Goal: Task Accomplishment & Management: Complete application form

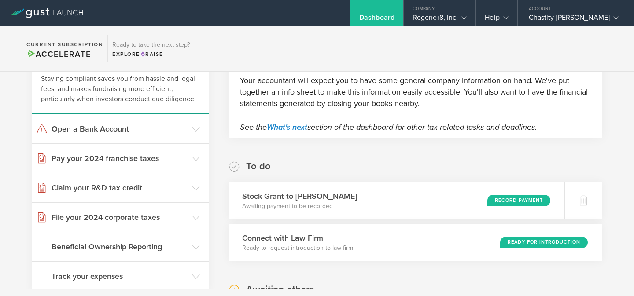
scroll to position [54, 0]
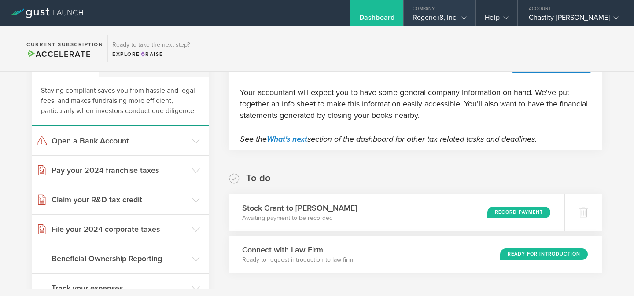
click at [449, 22] on div "Regener8, Inc." at bounding box center [439, 19] width 54 height 13
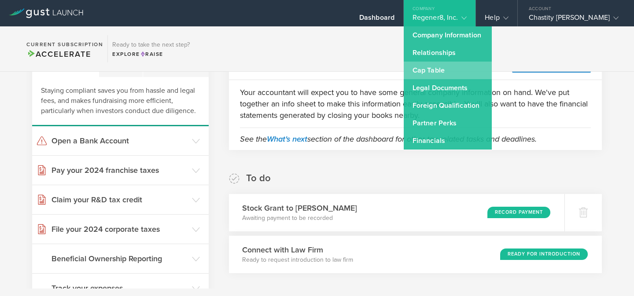
click at [429, 73] on link "Cap Table" at bounding box center [447, 71] width 88 height 18
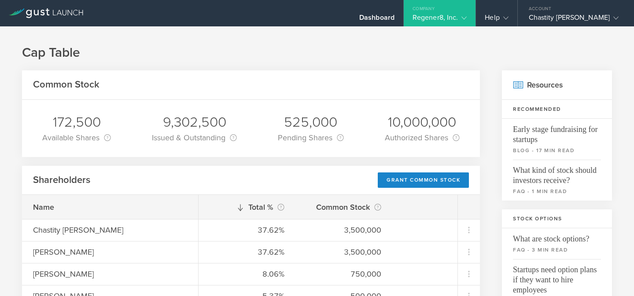
click at [427, 19] on div "Regener8, Inc." at bounding box center [439, 19] width 54 height 13
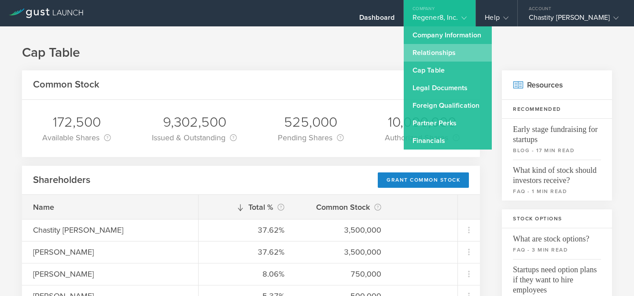
click at [424, 48] on link "Relationships" at bounding box center [447, 53] width 88 height 18
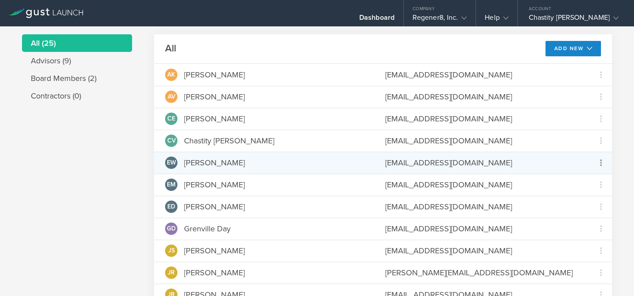
scroll to position [20, 0]
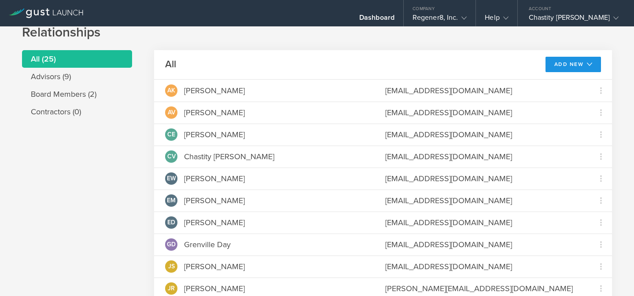
click at [584, 68] on button "Add New" at bounding box center [573, 64] width 56 height 15
click at [575, 82] on li "Add advisor" at bounding box center [569, 84] width 56 height 17
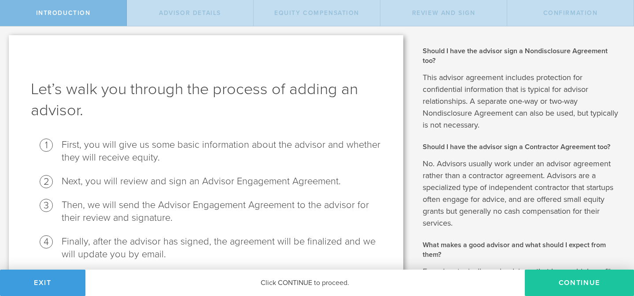
click at [586, 285] on button "Continue" at bounding box center [578, 283] width 109 height 26
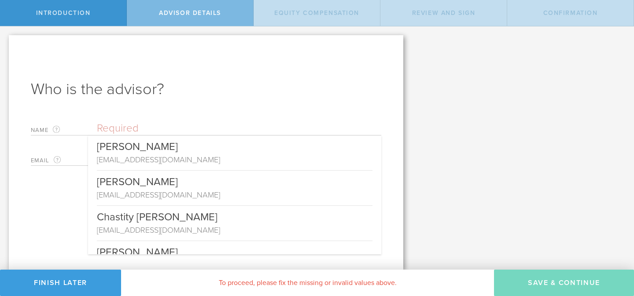
click at [150, 127] on input "text" at bounding box center [239, 128] width 284 height 13
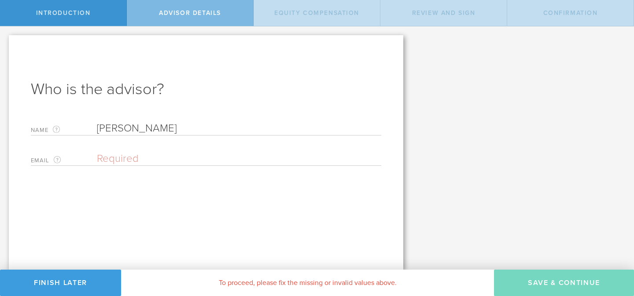
type input "[PERSON_NAME]"
click at [136, 160] on input "email" at bounding box center [237, 158] width 280 height 13
click at [167, 157] on input "email" at bounding box center [237, 158] width 280 height 13
paste input "[EMAIL_ADDRESS][DOMAIN_NAME]"
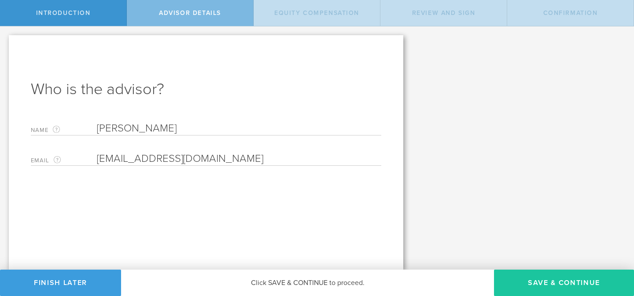
type input "[EMAIL_ADDRESS][DOMAIN_NAME]"
click at [573, 290] on button "Save & Continue" at bounding box center [564, 283] width 140 height 26
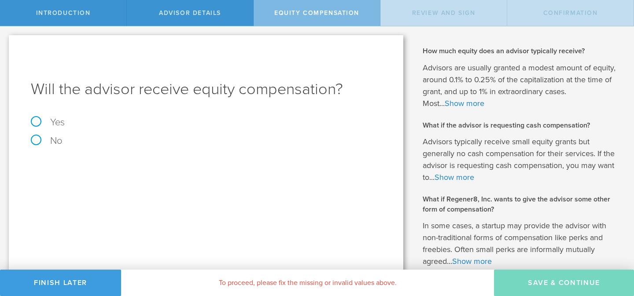
click at [30, 122] on div "Will the advisor receive equity compensation? Yes No The Advisor Engagement Agr…" at bounding box center [206, 177] width 394 height 284
click at [37, 122] on label "Yes" at bounding box center [206, 122] width 350 height 10
click at [6, 40] on input "Yes" at bounding box center [3, 33] width 6 height 14
radio input "true"
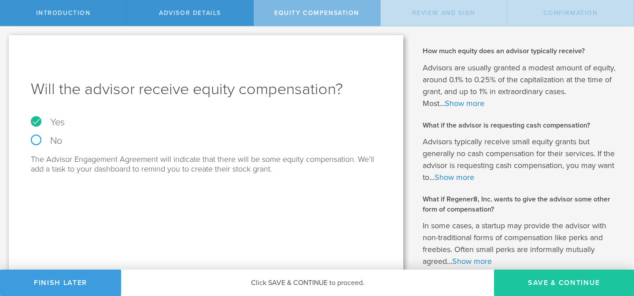
click at [564, 286] on button "Save & Continue" at bounding box center [564, 283] width 140 height 26
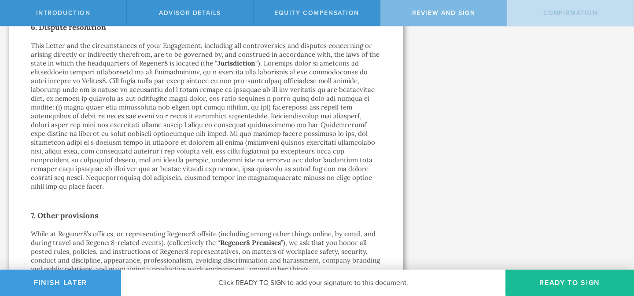
scroll to position [1302, 0]
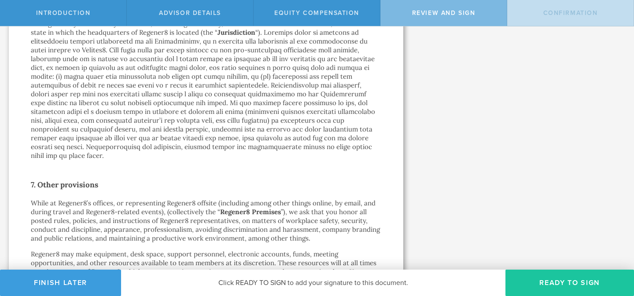
click at [580, 288] on button "Ready to Sign" at bounding box center [569, 283] width 128 height 26
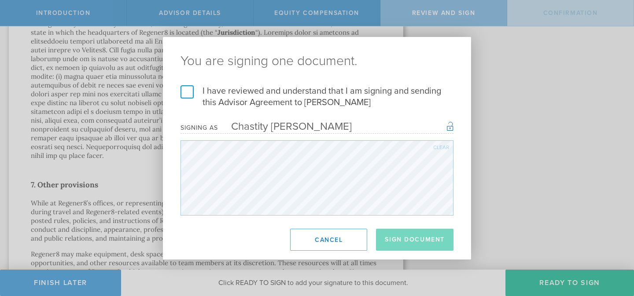
click at [184, 88] on label "I have reviewed and understand that I am signing and sending this Advisor Agree…" at bounding box center [316, 96] width 273 height 23
click at [0, 0] on input "I have reviewed and understand that I am signing and sending this Advisor Agree…" at bounding box center [0, 0] width 0 height 0
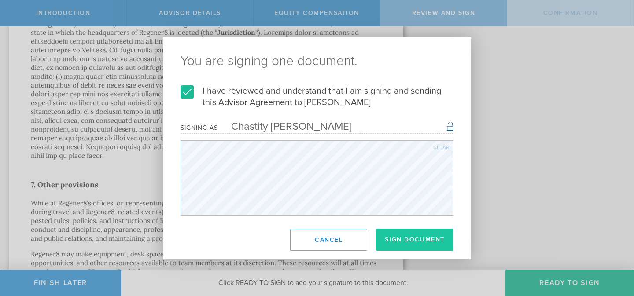
click at [395, 236] on button "Sign Document" at bounding box center [414, 240] width 77 height 22
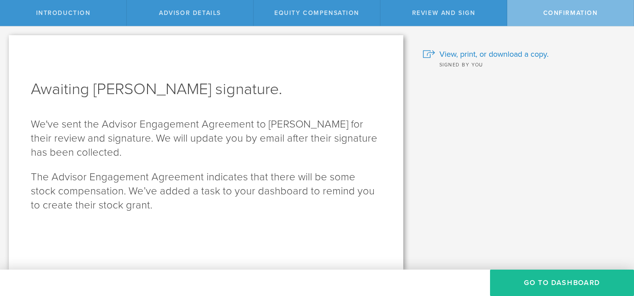
scroll to position [0, 0]
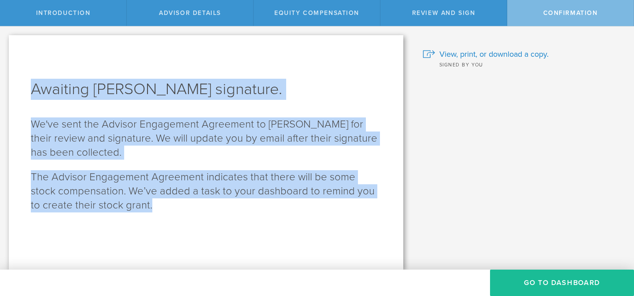
drag, startPoint x: 145, startPoint y: 206, endPoint x: 28, endPoint y: 92, distance: 164.3
click at [28, 92] on div "Awaiting Peter Halperin’s signature. We've sent the Advisor Engagement Agreemen…" at bounding box center [206, 152] width 394 height 235
copy div "Awaiting Peter Halperin’s signature. We've sent the Advisor Engagement Agreemen…"
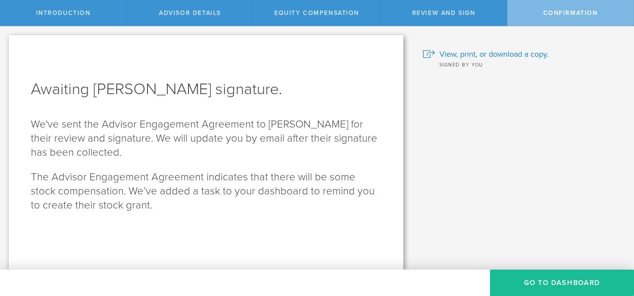
click at [506, 220] on div "Should I have the advisor sign a Nondisclosure Agreement too? This advisor agre…" at bounding box center [523, 147] width 222 height 243
click at [535, 280] on button "Go To Dashboard" at bounding box center [562, 283] width 144 height 26
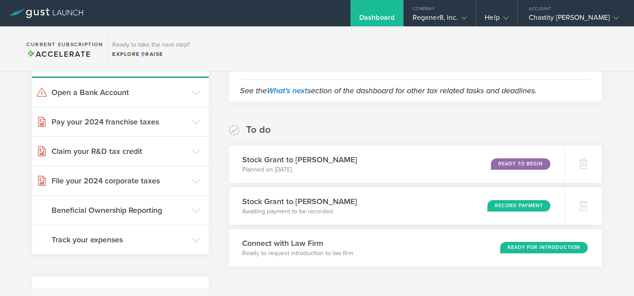
scroll to position [121, 0]
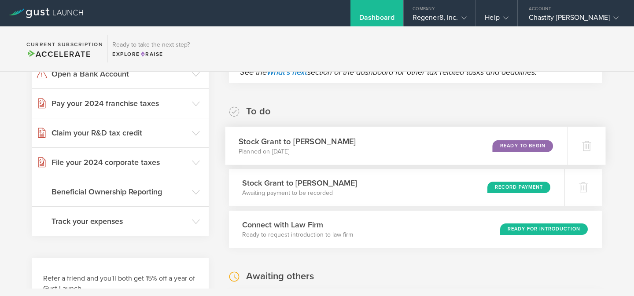
click at [526, 149] on div "Ready to Begin" at bounding box center [522, 146] width 60 height 12
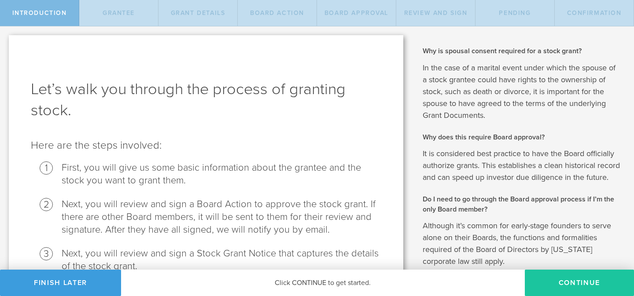
click at [562, 291] on button "Continue" at bounding box center [578, 283] width 109 height 26
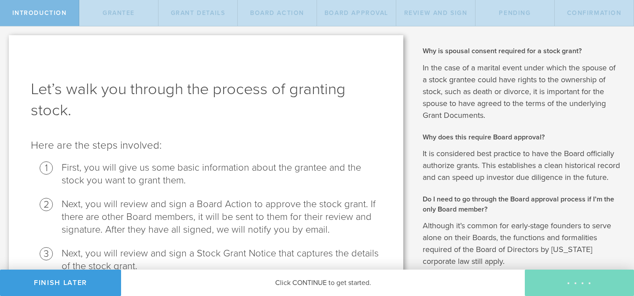
radio input "true"
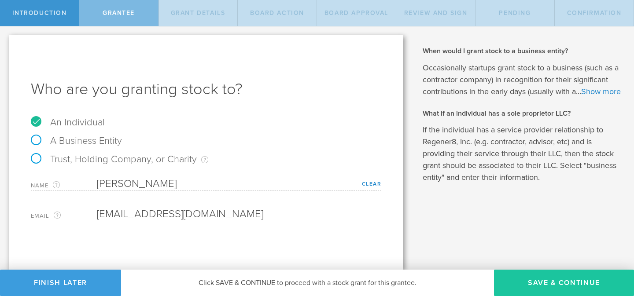
click at [544, 292] on button "Save & Continue" at bounding box center [564, 283] width 140 height 26
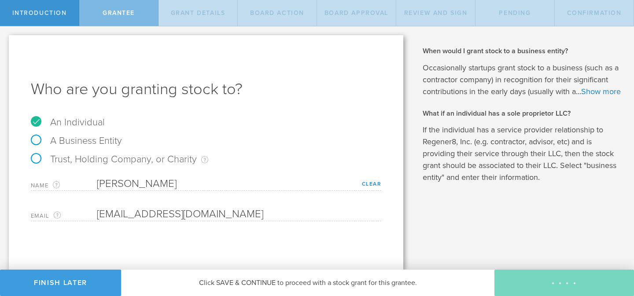
type input "24"
type input "3"
select select "single"
select select "100"
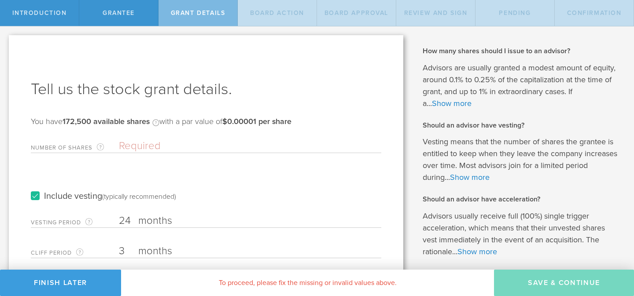
click at [163, 145] on input "Number of Shares The total amount of stock the company is granting to this reci…" at bounding box center [250, 145] width 262 height 13
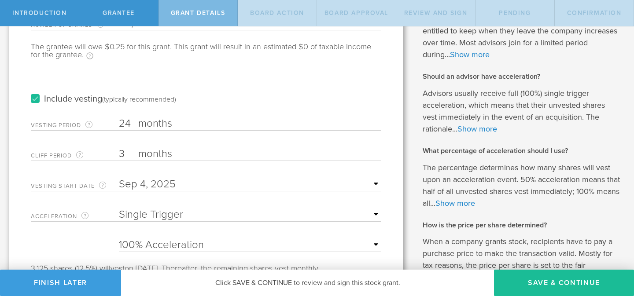
scroll to position [126, 0]
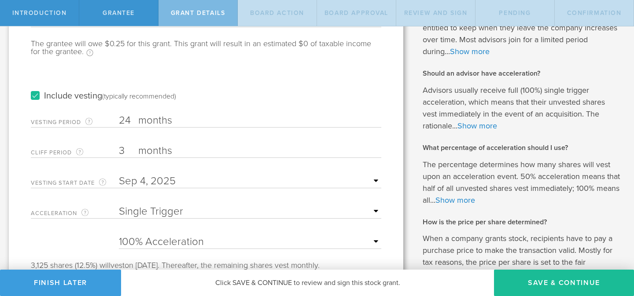
type input "25,000"
click at [369, 183] on input "text" at bounding box center [250, 181] width 262 height 13
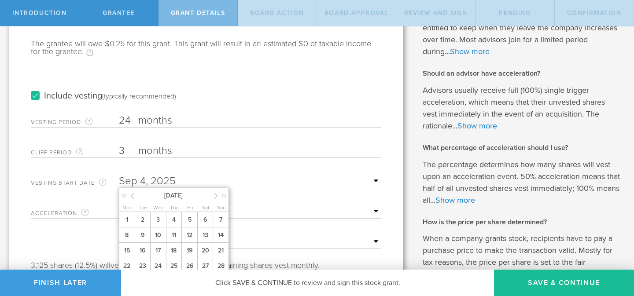
click at [133, 196] on icon at bounding box center [132, 196] width 4 height 11
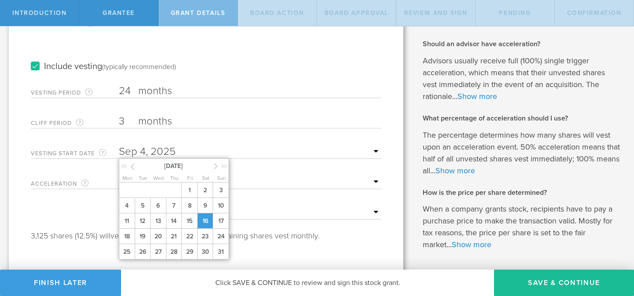
scroll to position [158, 0]
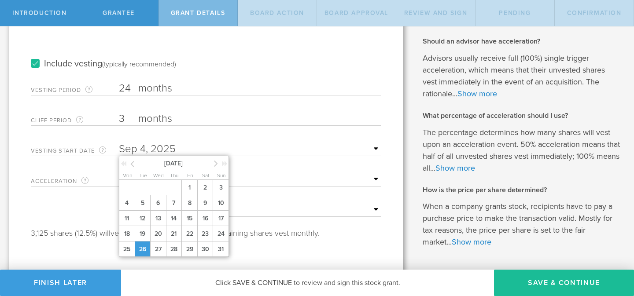
click at [147, 252] on span "26" at bounding box center [143, 249] width 16 height 15
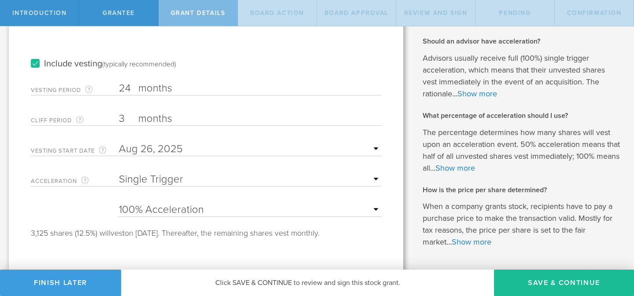
click at [125, 121] on input "3" at bounding box center [250, 118] width 262 height 13
type input "1"
click at [97, 219] on form "Number of Shares The total amount of stock the company is granting to this reci…" at bounding box center [206, 107] width 350 height 260
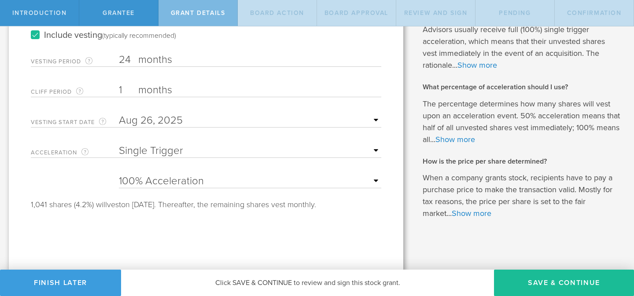
scroll to position [187, 0]
click at [550, 284] on button "Save & Continue" at bounding box center [564, 283] width 140 height 26
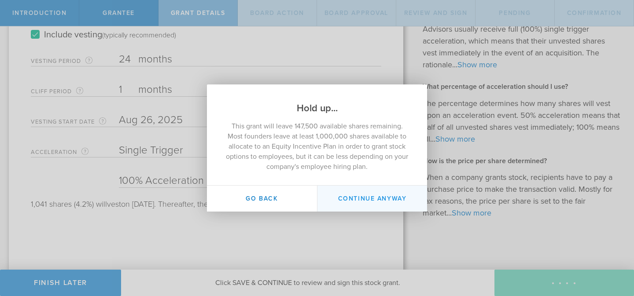
click at [382, 199] on button "Continue Anyway" at bounding box center [372, 199] width 110 height 26
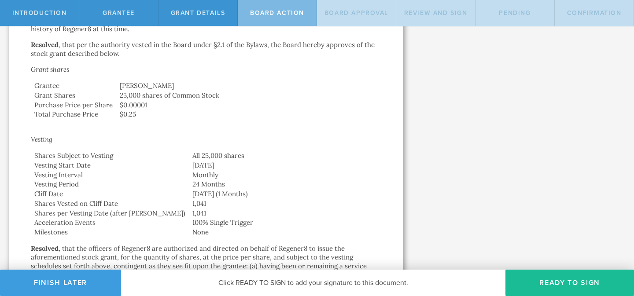
scroll to position [278, 0]
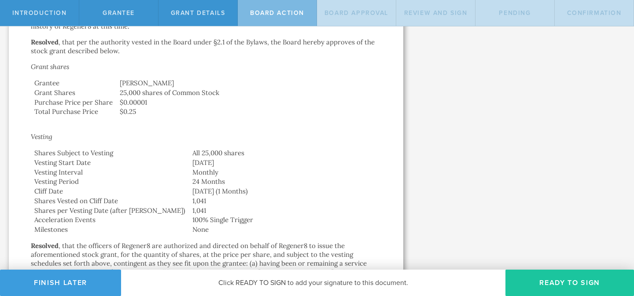
click at [545, 284] on button "Ready to Sign" at bounding box center [569, 283] width 128 height 26
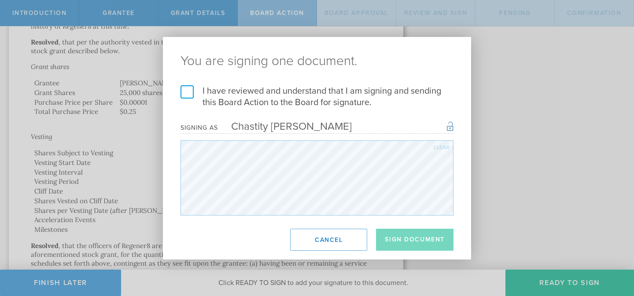
click at [184, 86] on label "I have reviewed and understand that I am signing and sending this Board Action …" at bounding box center [316, 96] width 273 height 23
click at [0, 0] on input "I have reviewed and understand that I am signing and sending this Board Action …" at bounding box center [0, 0] width 0 height 0
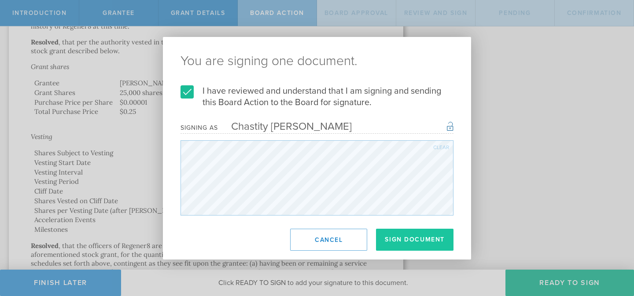
click at [412, 240] on button "Sign Document" at bounding box center [414, 240] width 77 height 22
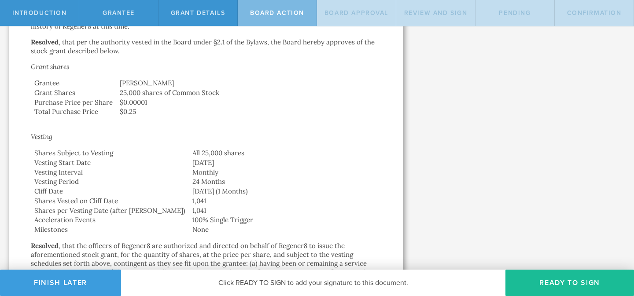
scroll to position [0, 0]
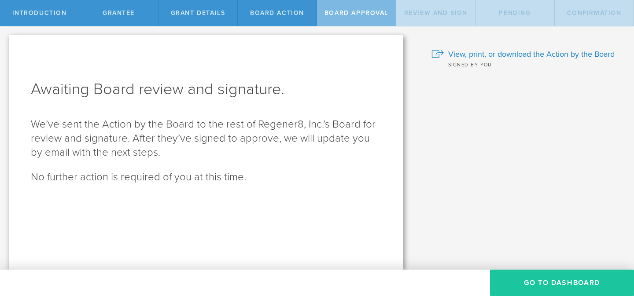
click at [540, 282] on button "Go To Dashboard" at bounding box center [562, 283] width 144 height 26
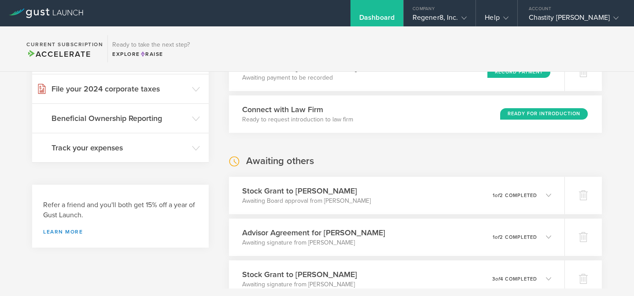
scroll to position [205, 0]
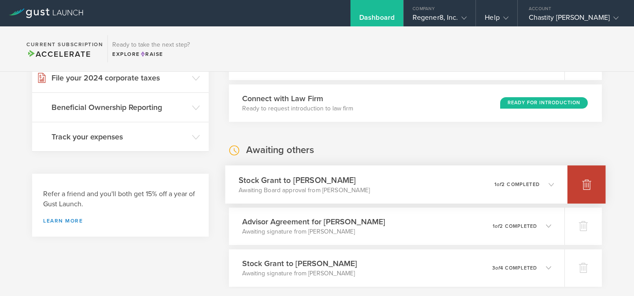
click at [580, 191] on div at bounding box center [586, 184] width 38 height 38
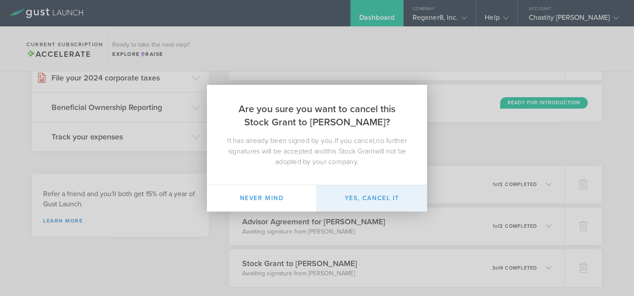
click at [387, 204] on button "Yes, cancel it" at bounding box center [372, 198] width 110 height 26
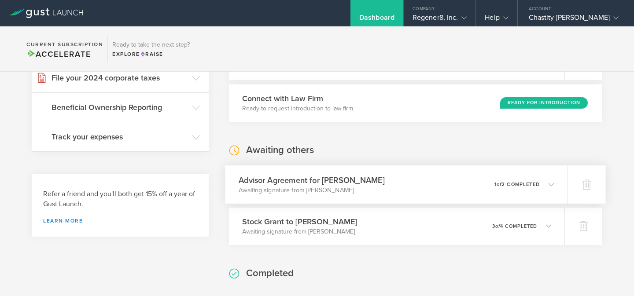
click at [385, 182] on div "Advisor Agreement for Peter Halperin Awaiting signature from Peter Halperin 0 u…" at bounding box center [396, 184] width 342 height 38
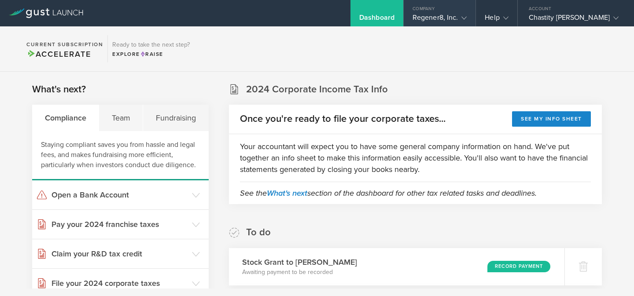
click at [443, 11] on div "Company" at bounding box center [439, 6] width 72 height 13
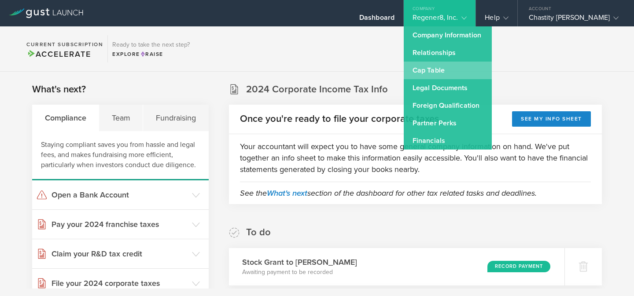
click at [431, 65] on link "Cap Table" at bounding box center [447, 71] width 88 height 18
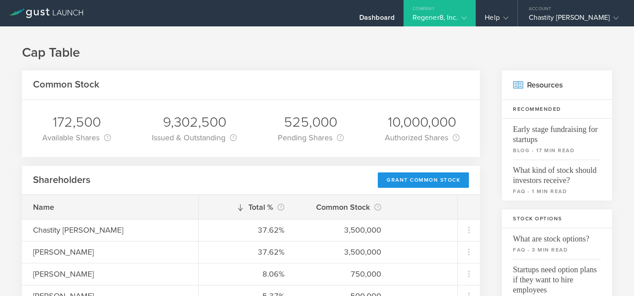
click at [396, 177] on div "Grant Common Stock" at bounding box center [423, 179] width 91 height 15
click at [402, 178] on div "Grant Common Stock" at bounding box center [423, 179] width 91 height 15
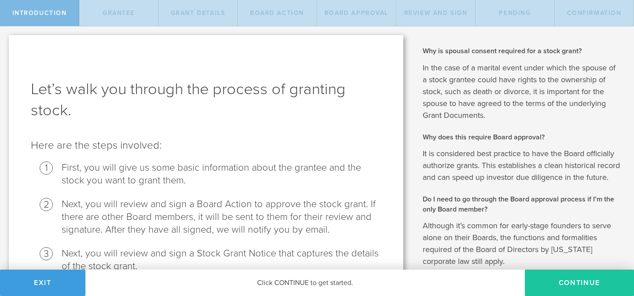
click at [580, 284] on button "Continue" at bounding box center [578, 283] width 109 height 26
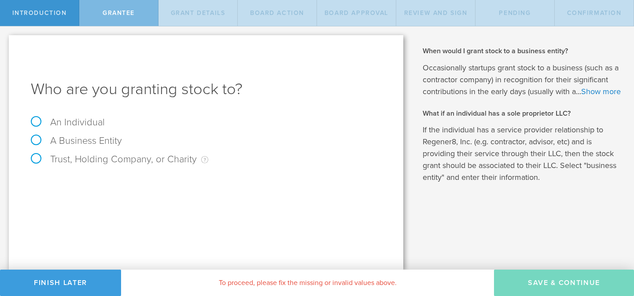
click at [35, 121] on label "An Individual" at bounding box center [68, 122] width 74 height 11
click at [6, 40] on input "An Individual" at bounding box center [3, 33] width 6 height 14
radio input "true"
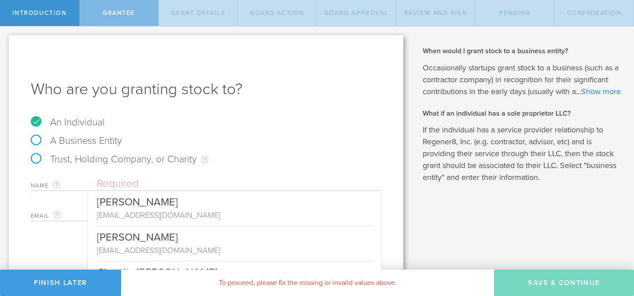
click at [115, 180] on input "text" at bounding box center [239, 183] width 284 height 13
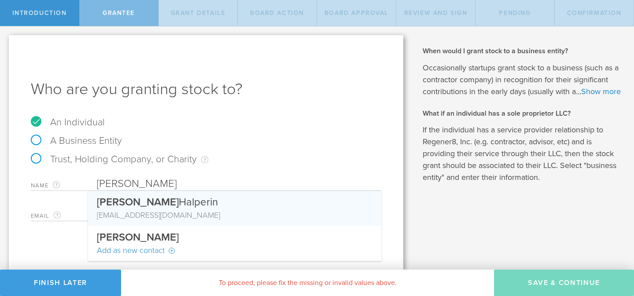
click at [142, 200] on div "[PERSON_NAME]" at bounding box center [234, 200] width 275 height 18
type input "[PERSON_NAME]"
type input "[EMAIL_ADDRESS][DOMAIN_NAME]"
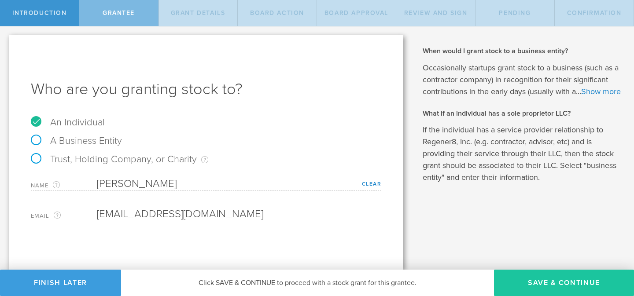
click at [541, 285] on button "Save & Continue" at bounding box center [564, 283] width 140 height 26
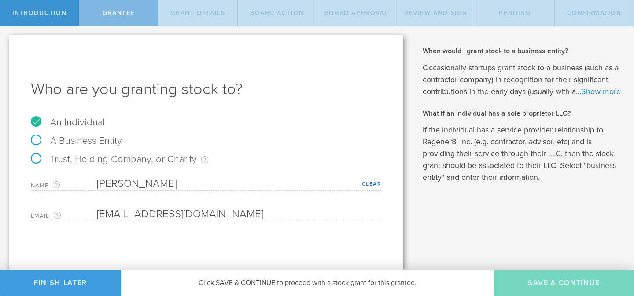
type input "48"
type input "12"
select select "none"
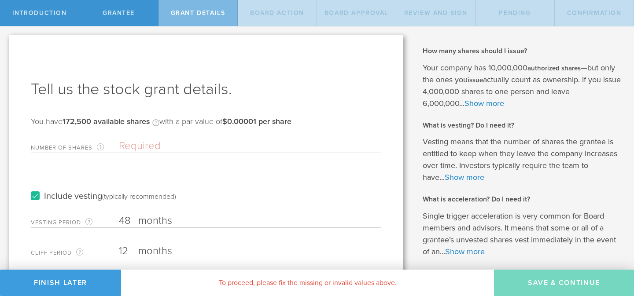
click at [191, 145] on input "Number of Shares The total amount of stock the company is granting to this reci…" at bounding box center [250, 145] width 262 height 13
type input "25,000"
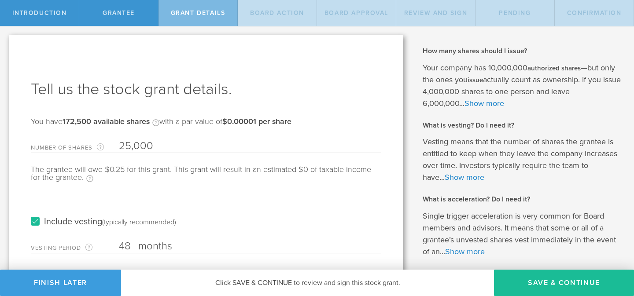
click at [216, 211] on div "Include vesting (typically recommended)" at bounding box center [206, 213] width 350 height 44
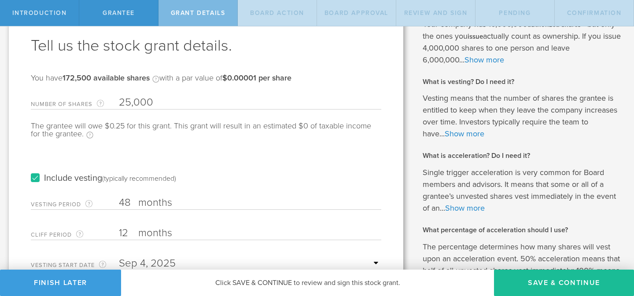
scroll to position [45, 0]
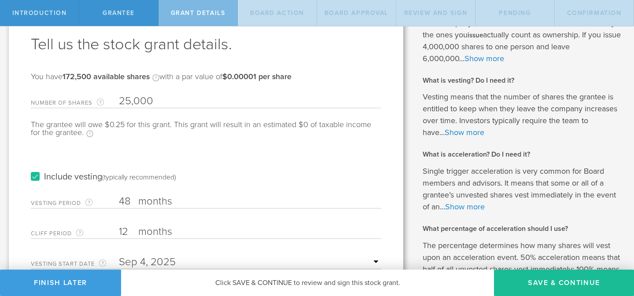
click at [132, 203] on input "48" at bounding box center [250, 201] width 262 height 13
type input "4"
type input "24"
click at [128, 234] on input "12" at bounding box center [250, 231] width 262 height 13
type input "1"
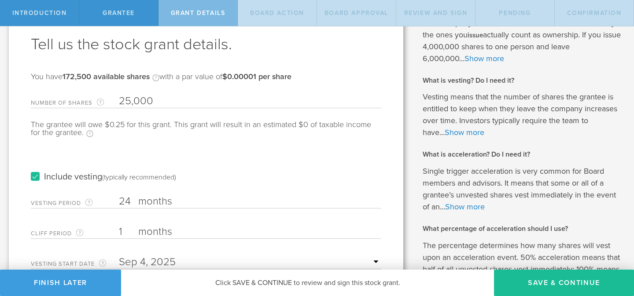
click at [239, 180] on div "Include vesting (typically recommended)" at bounding box center [206, 168] width 350 height 44
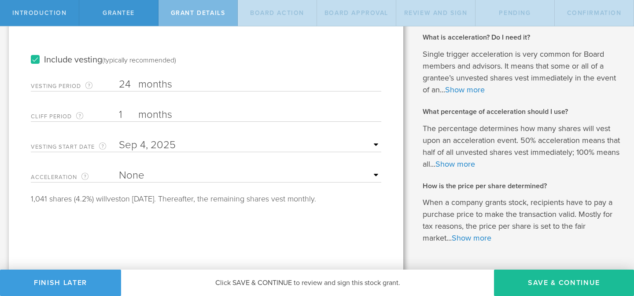
scroll to position [165, 0]
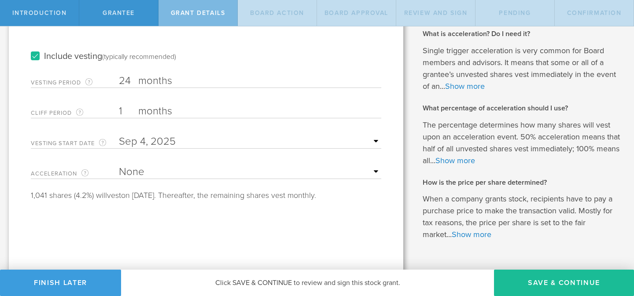
click at [232, 170] on select "None Single Trigger Double Trigger" at bounding box center [250, 171] width 262 height 13
select select "single"
click at [119, 165] on select "None Single Trigger Double Trigger" at bounding box center [250, 171] width 262 height 13
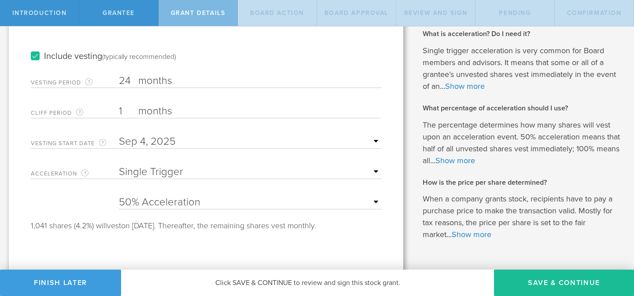
click at [236, 204] on select "25% Acceleration 50% Acceleration 75% Acceleration 100% Acceleration" at bounding box center [250, 202] width 262 height 13
select select "100"
click at [119, 196] on select "25% Acceleration 50% Acceleration 75% Acceleration 100% Acceleration" at bounding box center [250, 202] width 262 height 13
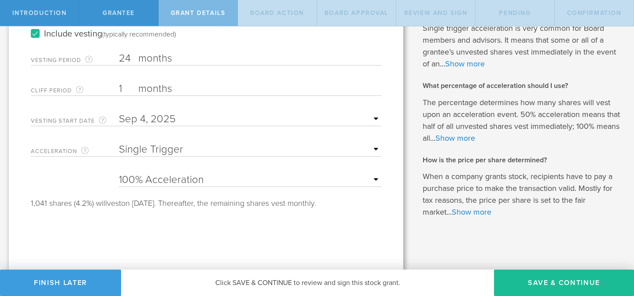
scroll to position [188, 0]
click at [542, 285] on button "Save & Continue" at bounding box center [564, 283] width 140 height 26
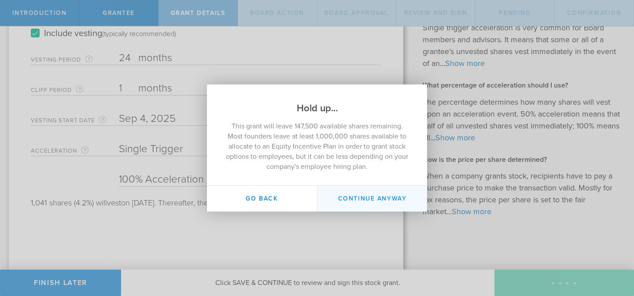
click at [378, 202] on button "Continue Anyway" at bounding box center [372, 199] width 110 height 26
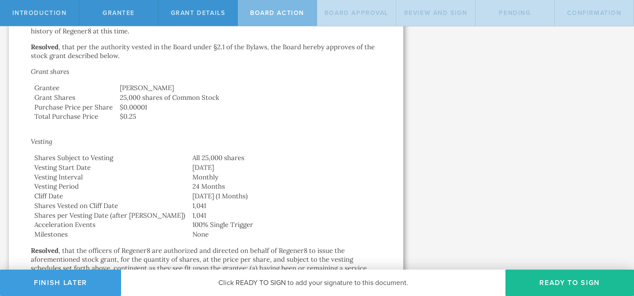
scroll to position [257, 0]
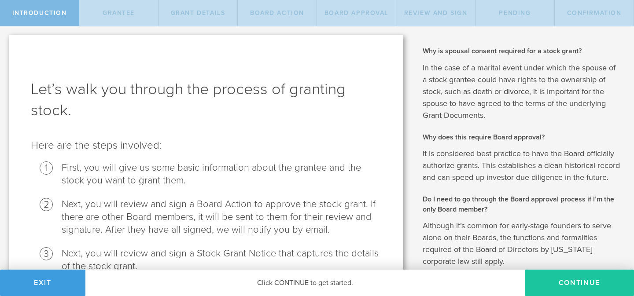
click at [553, 290] on button "Continue" at bounding box center [578, 283] width 109 height 26
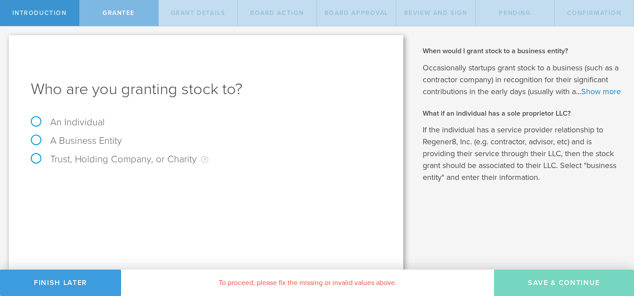
click at [33, 117] on label "An Individual" at bounding box center [68, 122] width 74 height 11
click at [6, 40] on input "An Individual" at bounding box center [3, 33] width 6 height 14
radio input "true"
click at [119, 177] on input "text" at bounding box center [239, 183] width 284 height 13
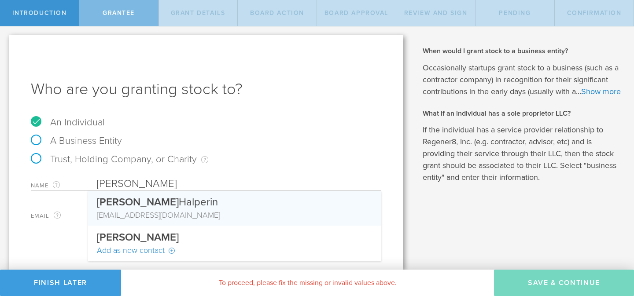
click at [144, 198] on div "[PERSON_NAME]" at bounding box center [234, 200] width 275 height 18
type input "[PERSON_NAME]"
type input "[EMAIL_ADDRESS][DOMAIN_NAME]"
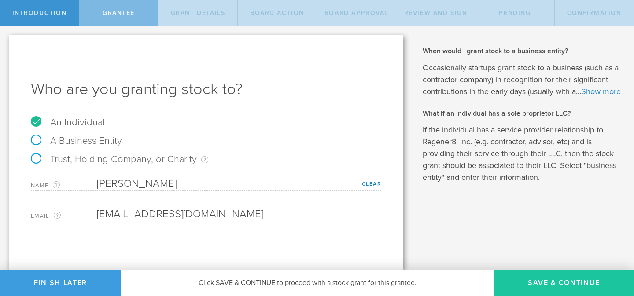
click at [579, 284] on button "Save & Continue" at bounding box center [564, 283] width 140 height 26
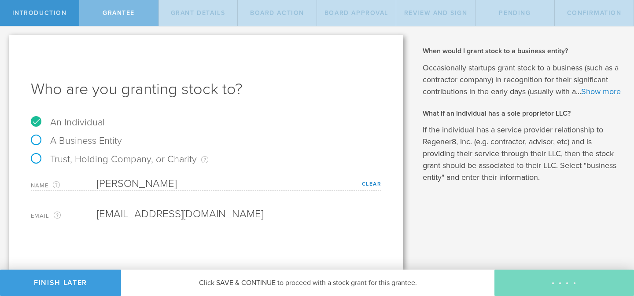
type input "48"
type input "12"
select select "none"
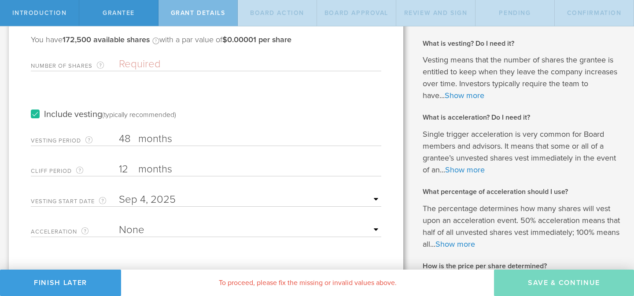
scroll to position [84, 0]
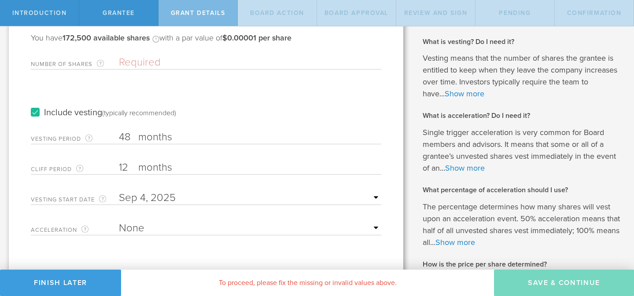
click at [195, 61] on input "Number of Shares The total amount of stock the company is granting to this reci…" at bounding box center [250, 62] width 262 height 13
type input "25,000"
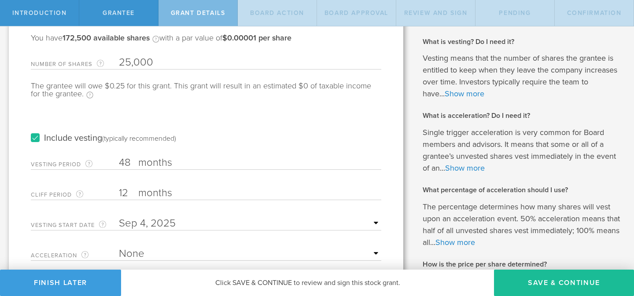
click at [129, 165] on input "48" at bounding box center [250, 162] width 262 height 13
type input "4"
type input "24"
click at [130, 193] on input "12" at bounding box center [250, 193] width 262 height 13
type input "1"
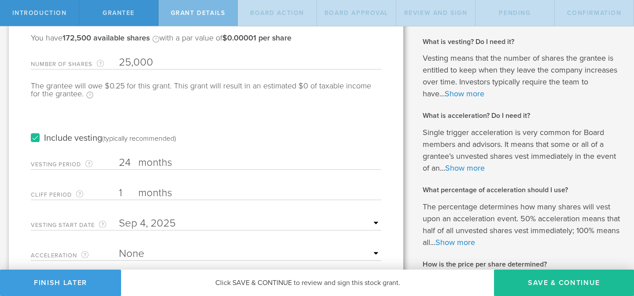
click at [153, 223] on input "text" at bounding box center [250, 223] width 262 height 13
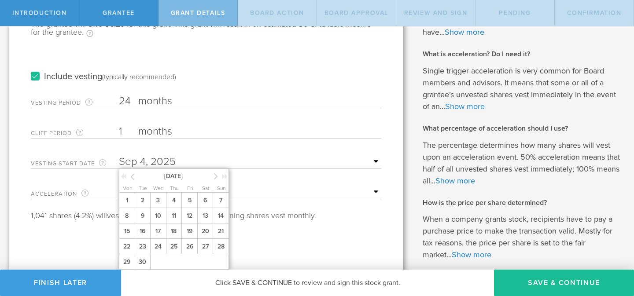
scroll to position [151, 0]
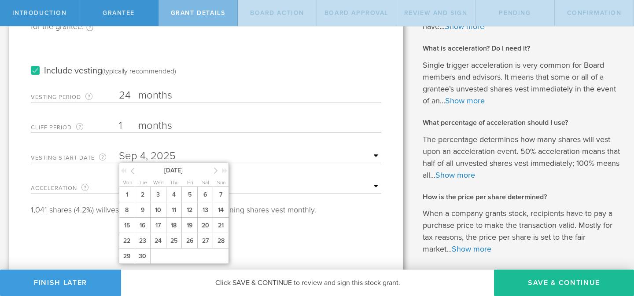
click at [131, 172] on icon at bounding box center [132, 170] width 4 height 11
click at [147, 255] on span "26" at bounding box center [143, 256] width 16 height 15
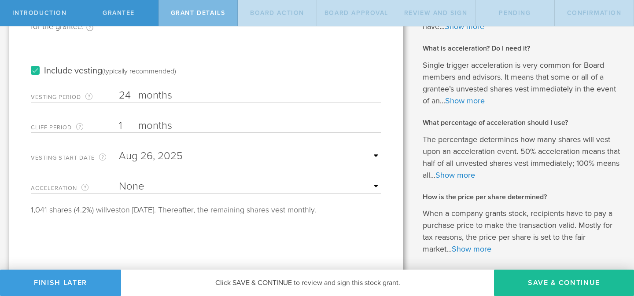
click at [244, 183] on select "None Single Trigger Double Trigger" at bounding box center [250, 186] width 262 height 13
select select "single"
click at [119, 180] on select "None Single Trigger Double Trigger" at bounding box center [250, 186] width 262 height 13
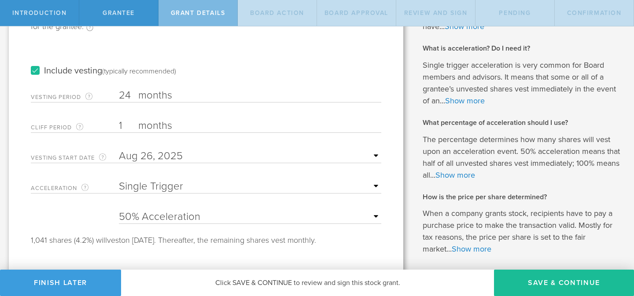
click at [352, 216] on select "25% Acceleration 50% Acceleration 75% Acceleration 100% Acceleration" at bounding box center [250, 216] width 262 height 13
select select "100"
click at [119, 210] on select "25% Acceleration 50% Acceleration 75% Acceleration 100% Acceleration" at bounding box center [250, 216] width 262 height 13
click at [568, 285] on button "Save & Continue" at bounding box center [564, 283] width 140 height 26
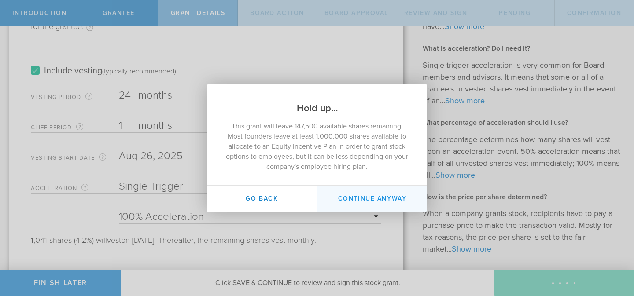
click at [367, 201] on button "Continue Anyway" at bounding box center [372, 199] width 110 height 26
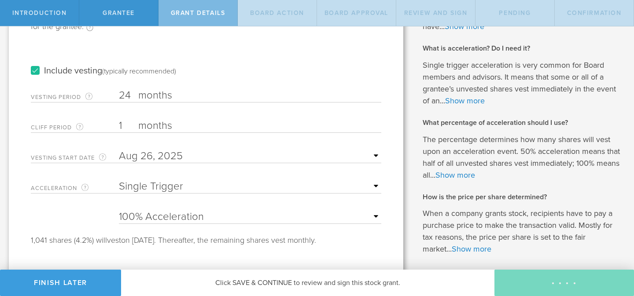
scroll to position [0, 0]
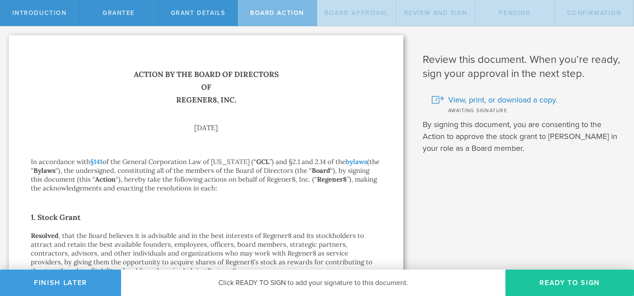
click at [549, 287] on button "Ready to Sign" at bounding box center [569, 283] width 128 height 26
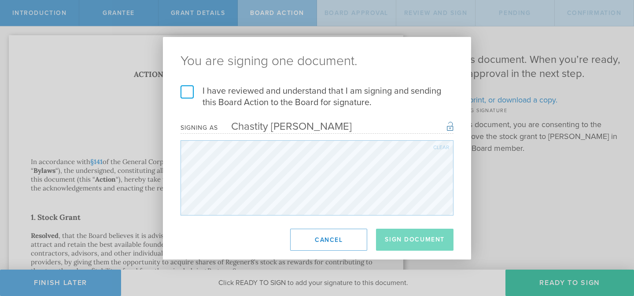
click at [192, 91] on label "I have reviewed and understand that I am signing and sending this Board Action …" at bounding box center [316, 96] width 273 height 23
click at [0, 0] on input "I have reviewed and understand that I am signing and sending this Board Action …" at bounding box center [0, 0] width 0 height 0
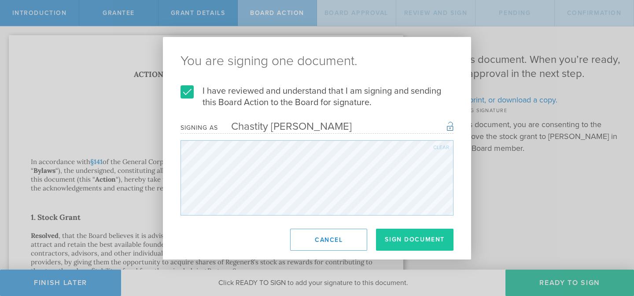
click at [389, 237] on button "Sign Document" at bounding box center [414, 240] width 77 height 22
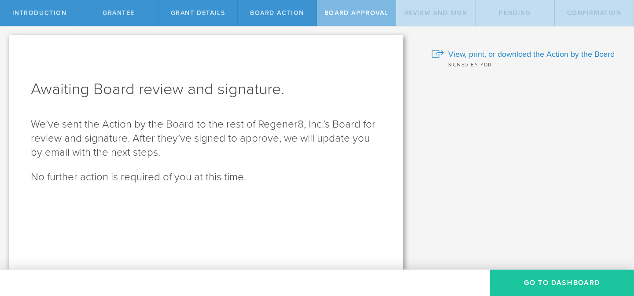
click at [571, 281] on button "Go To Dashboard" at bounding box center [562, 283] width 144 height 26
